Goal: Task Accomplishment & Management: Use online tool/utility

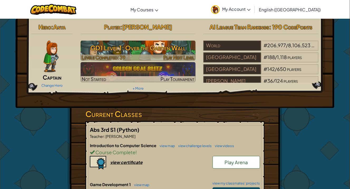
click at [147, 53] on h3 "GD1 Level 1: Over the Garden Wall" at bounding box center [138, 48] width 115 height 12
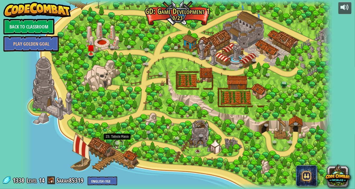
click at [117, 145] on link at bounding box center [118, 144] width 11 height 11
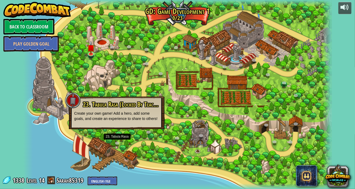
click at [90, 80] on div at bounding box center [177, 94] width 308 height 189
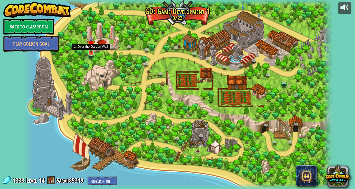
click at [92, 50] on img at bounding box center [91, 45] width 8 height 18
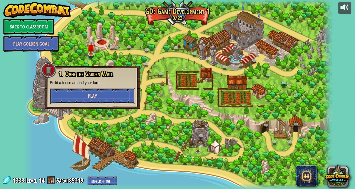
click at [86, 92] on button "Play" at bounding box center [92, 96] width 85 height 16
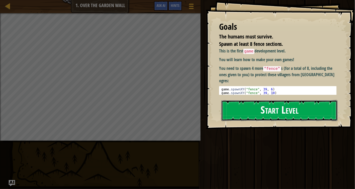
click at [245, 110] on button "Start Level" at bounding box center [279, 110] width 116 height 21
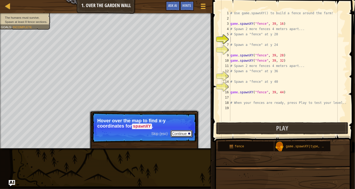
click at [183, 131] on button "Continue" at bounding box center [181, 133] width 22 height 7
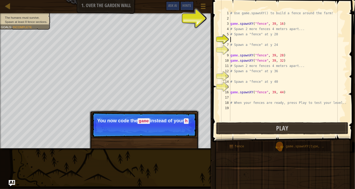
click at [235, 37] on div "# Use game.spawnXY() to build a fence around the farm! game . spawnXY ( "fence"…" at bounding box center [288, 71] width 118 height 121
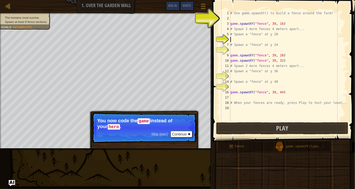
scroll to position [2, 0]
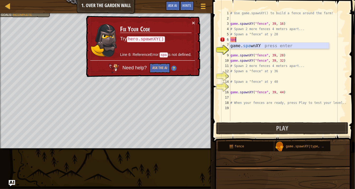
click at [241, 47] on div "game. spa wnXY press enter" at bounding box center [279, 52] width 100 height 19
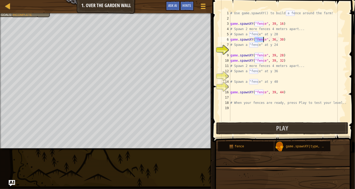
click at [272, 41] on div "# Use game.spawnXY() to build a fence around the farm! game . spawnXY ( "fence"…" at bounding box center [288, 71] width 118 height 121
click at [279, 39] on div "# Use game.spawnXY() to build a fence around the farm! game . spawnXY ( "fence"…" at bounding box center [288, 71] width 118 height 121
click at [253, 55] on div "# Use game.spawnXY() to build a fence around the farm! game . spawnXY ( "fence"…" at bounding box center [288, 71] width 118 height 121
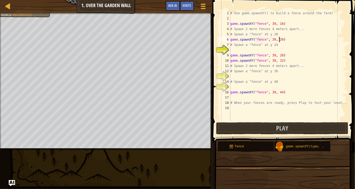
type textarea "game.spawnXY("fence", 39, 28)"
click at [247, 53] on div "# Use game.spawnXY() to build a fence around the farm! game . spawnXY ( "fence"…" at bounding box center [288, 71] width 118 height 121
click at [243, 49] on div "# Use game.spawnXY() to build a fence around the farm! game . spawnXY ( "fence"…" at bounding box center [288, 71] width 118 height 121
click at [272, 51] on div "# Use game.spawnXY() to build a fence around the farm! game . spawnXY ( "fence"…" at bounding box center [288, 71] width 118 height 121
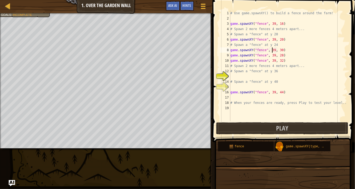
scroll to position [2, 3]
click at [278, 51] on div "# Use game.spawnXY() to build a fence around the farm! game . spawnXY ( "fence"…" at bounding box center [288, 71] width 118 height 121
click at [279, 51] on div "# Use game.spawnXY() to build a fence around the farm! game . spawnXY ( "fence"…" at bounding box center [288, 71] width 118 height 121
type textarea "game.spawnXY("fence", 39, 24)"
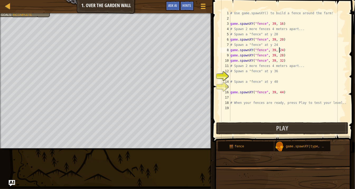
click at [253, 77] on div "# Use game.spawnXY() to build a fence around the farm! game . spawnXY ( "fence"…" at bounding box center [288, 71] width 118 height 121
click at [270, 78] on div "# Use game.spawnXY() to build a fence around the farm! game . spawnXY ( "fence"…" at bounding box center [288, 71] width 118 height 121
click at [272, 78] on div "# Use game.spawnXY() to build a fence around the farm! game . spawnXY ( "fence"…" at bounding box center [288, 71] width 118 height 121
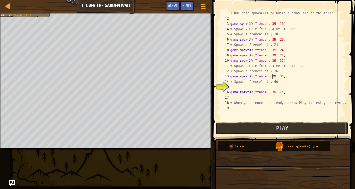
click at [280, 78] on div "# Use game.spawnXY() to build a fence around the farm! game . spawnXY ( "fence"…" at bounding box center [288, 71] width 118 height 121
click at [279, 78] on div "# Use game.spawnXY() to build a fence around the farm! game . spawnXY ( "fence"…" at bounding box center [288, 71] width 118 height 121
type textarea "game.spawnXY("fence", 39, 39)"
click at [267, 86] on div "# Use game.spawnXY() to build a fence around the farm! game . spawnXY ( "fence"…" at bounding box center [288, 71] width 118 height 121
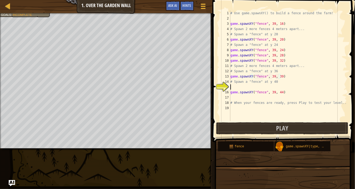
scroll to position [2, 0]
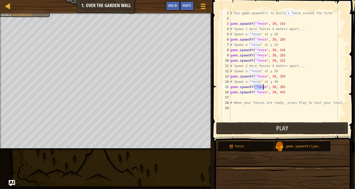
click at [278, 87] on div "# Use game.spawnXY() to build a fence around the farm! game . spawnXY ( "fence"…" at bounding box center [288, 71] width 118 height 121
click at [279, 87] on div "# Use game.spawnXY() to build a fence around the farm! game . spawnXY ( "fence"…" at bounding box center [288, 71] width 118 height 121
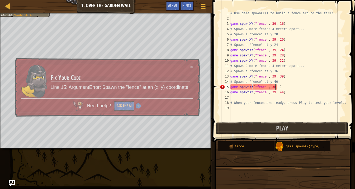
scroll to position [2, 4]
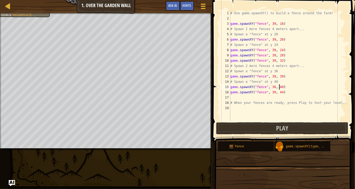
click at [272, 88] on div "# Use game.spawnXY() to build a fence around the farm! game . spawnXY ( "fence"…" at bounding box center [288, 71] width 118 height 121
click at [284, 129] on span "Play" at bounding box center [282, 128] width 12 height 8
click at [254, 130] on button "Play" at bounding box center [282, 128] width 132 height 12
click at [279, 75] on div "# Use game.spawnXY() to build a fence around the farm! game . spawnXY ( "fence"…" at bounding box center [288, 71] width 118 height 121
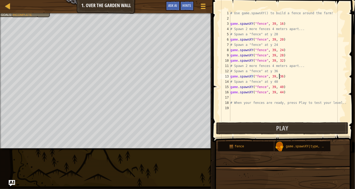
scroll to position [2, 4]
type textarea "game.spawnXY("fence", 39, 36)"
click at [275, 130] on button "Play" at bounding box center [282, 128] width 132 height 12
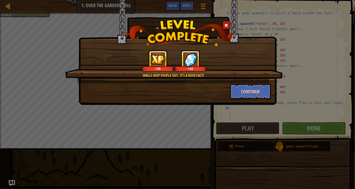
click at [259, 83] on div "Walls keep people out. It’s a Rock Fact! +30 +10" at bounding box center [173, 66] width 217 height 33
click at [264, 92] on button "Continue" at bounding box center [250, 92] width 41 height 16
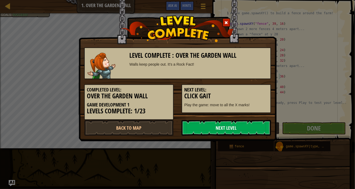
click at [210, 122] on link "Next Level" at bounding box center [225, 128] width 89 height 16
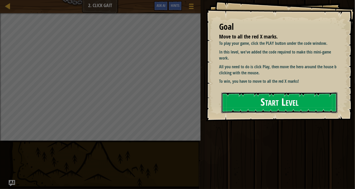
click at [277, 105] on button "Start Level" at bounding box center [279, 102] width 116 height 21
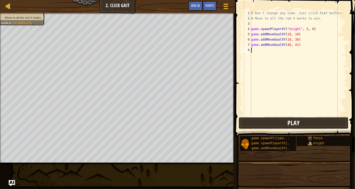
click at [288, 126] on span "Play" at bounding box center [294, 123] width 12 height 8
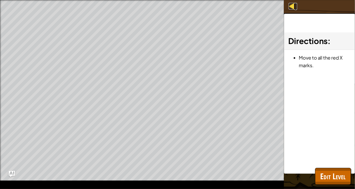
click at [290, 4] on div at bounding box center [292, 6] width 7 height 7
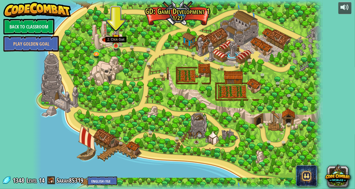
click at [116, 45] on img at bounding box center [115, 38] width 7 height 16
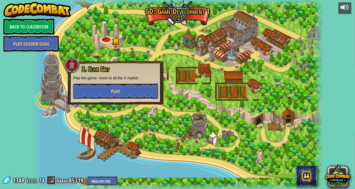
click at [127, 94] on button "Play" at bounding box center [115, 91] width 85 height 16
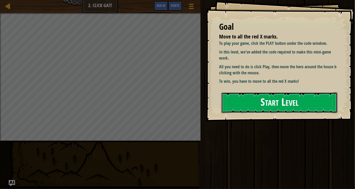
click at [311, 92] on button "Start Level" at bounding box center [279, 102] width 116 height 21
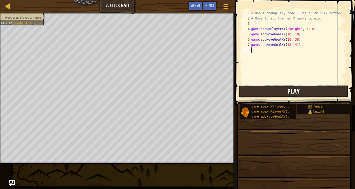
click at [310, 90] on button "Play" at bounding box center [293, 91] width 110 height 12
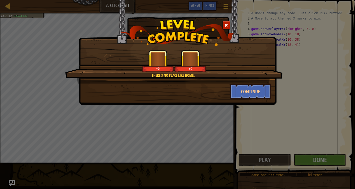
click at [320, 159] on div "There's no place like home. +0 +0 Continue" at bounding box center [177, 94] width 355 height 189
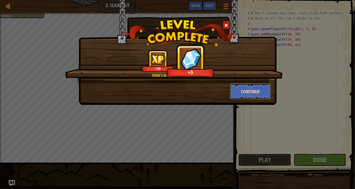
click at [252, 98] on button "Continue" at bounding box center [250, 92] width 41 height 16
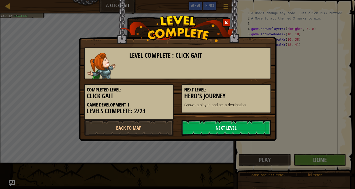
click at [233, 127] on link "Next Level" at bounding box center [225, 128] width 89 height 16
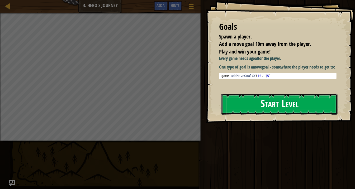
click at [256, 104] on button "Start Level" at bounding box center [279, 104] width 116 height 21
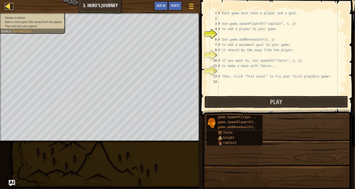
click at [10, 3] on div at bounding box center [8, 6] width 7 height 7
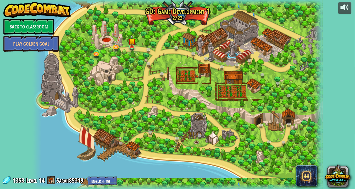
click at [114, 72] on div at bounding box center [178, 94] width 290 height 189
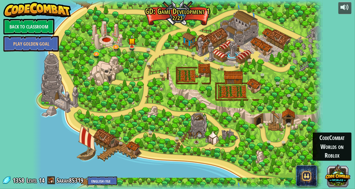
click at [333, 177] on button at bounding box center [337, 175] width 25 height 25
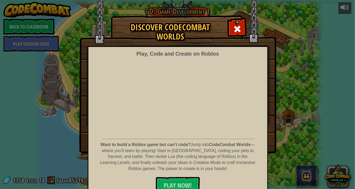
scroll to position [7, 0]
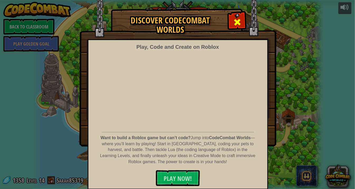
click at [233, 25] on span at bounding box center [237, 22] width 8 height 8
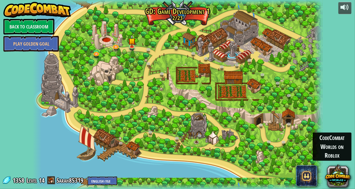
click at [199, 129] on div at bounding box center [178, 94] width 290 height 189
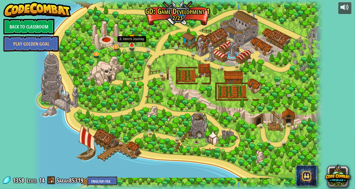
click at [134, 44] on img at bounding box center [131, 38] width 7 height 16
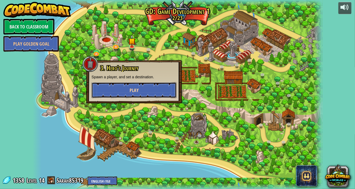
click at [151, 90] on button "Play" at bounding box center [134, 90] width 85 height 16
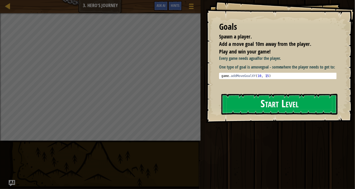
click at [298, 108] on button "Start Level" at bounding box center [279, 104] width 116 height 21
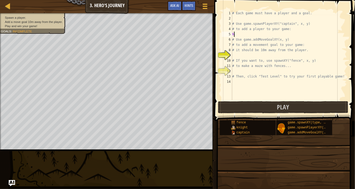
scroll to position [2, 0]
type textarea "h"
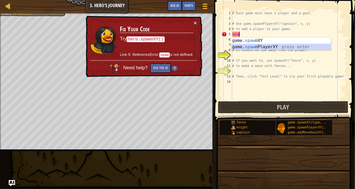
click at [272, 48] on div "game. [PERSON_NAME] nXY press enter game. [PERSON_NAME] nPlayerXY press enter" at bounding box center [281, 49] width 100 height 25
type textarea "player = game.spawnPlayerXY("captain", 36, 30)"
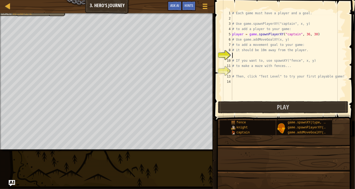
click at [260, 56] on div "# Each game must have a player and a goal. # Use game.spawnPlayerXY("captain", …" at bounding box center [289, 61] width 116 height 100
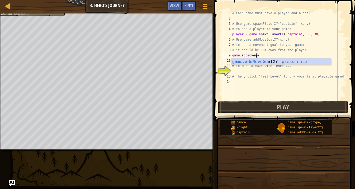
scroll to position [2, 2]
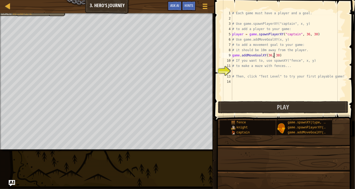
click at [274, 56] on div "# Each game must have a player and a goal. # Use game.spawnPlayerXY("captain", …" at bounding box center [289, 61] width 116 height 100
click at [267, 54] on div "# Each game must have a player and a goal. # Use game.spawnPlayerXY("captain", …" at bounding box center [289, 61] width 116 height 100
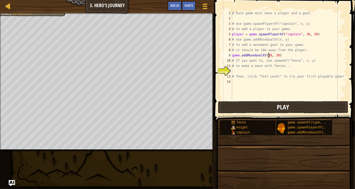
type textarea "game.addMoveGoalXY(26, 30)"
click at [275, 108] on button "Play" at bounding box center [283, 107] width 130 height 12
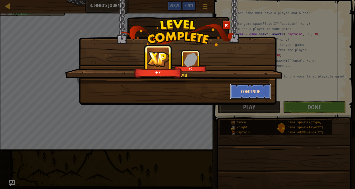
click at [247, 92] on button "Continue" at bounding box center [250, 92] width 41 height 16
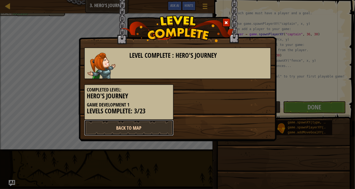
click at [156, 129] on link "Back to Map" at bounding box center [128, 128] width 89 height 16
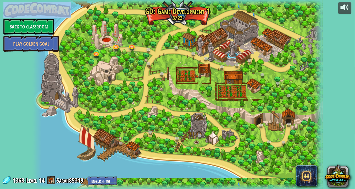
click at [350, 0] on html "powered by Back to Classroom Play Golden Goal 3. Hero's Journey Spawn a player,…" at bounding box center [177, 0] width 355 height 0
